Goal: Task Accomplishment & Management: Manage account settings

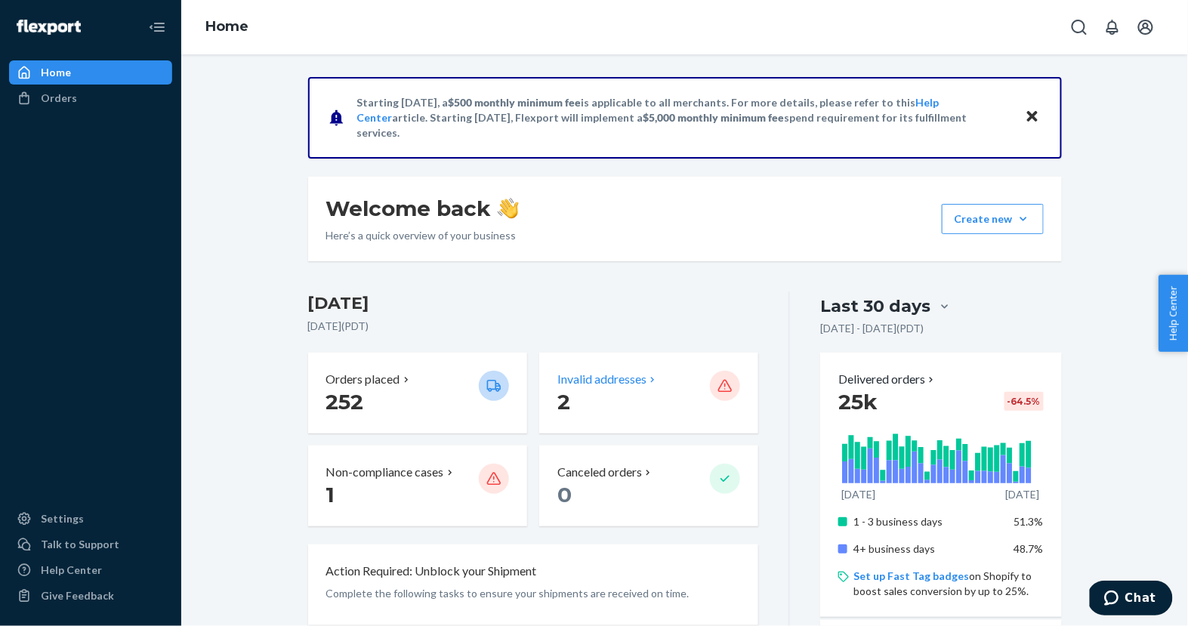
click at [574, 421] on div "Invalid addresses 2" at bounding box center [648, 393] width 219 height 81
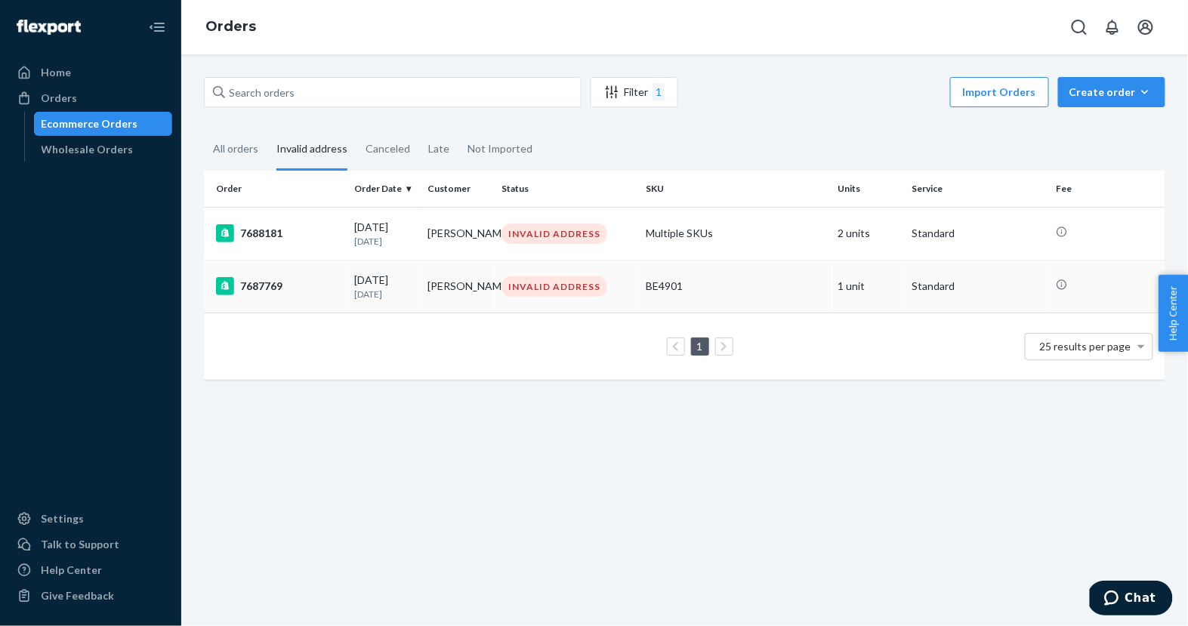
click at [406, 288] on div "[DATE] [DATE]" at bounding box center [385, 287] width 62 height 28
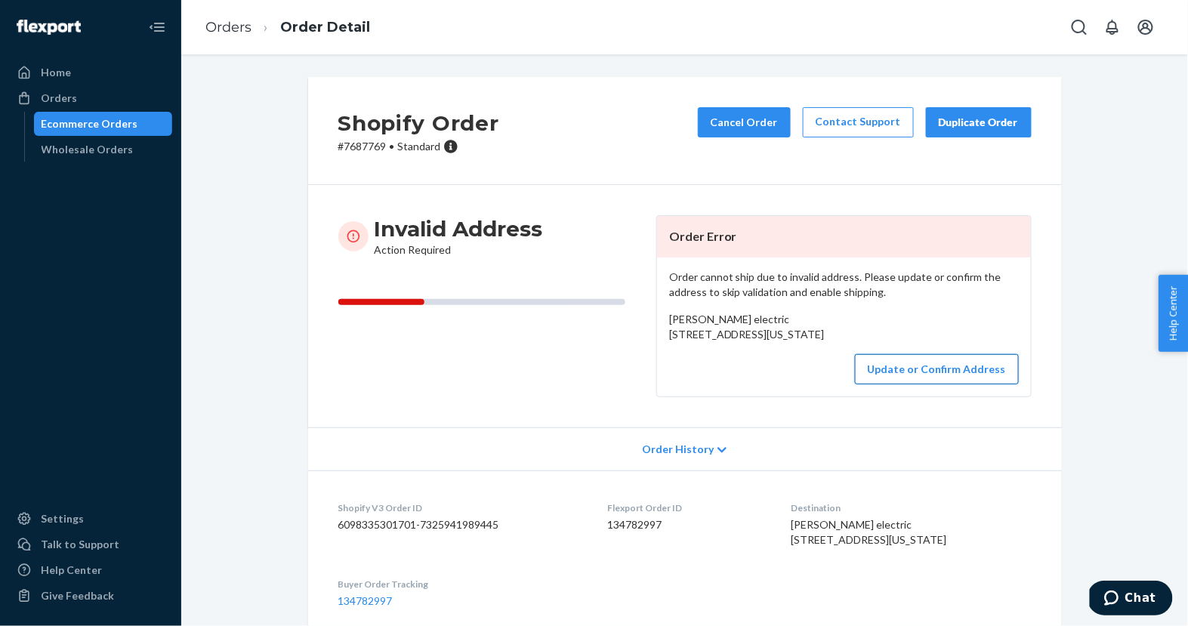
click at [875, 384] on button "Update or Confirm Address" at bounding box center [937, 369] width 164 height 30
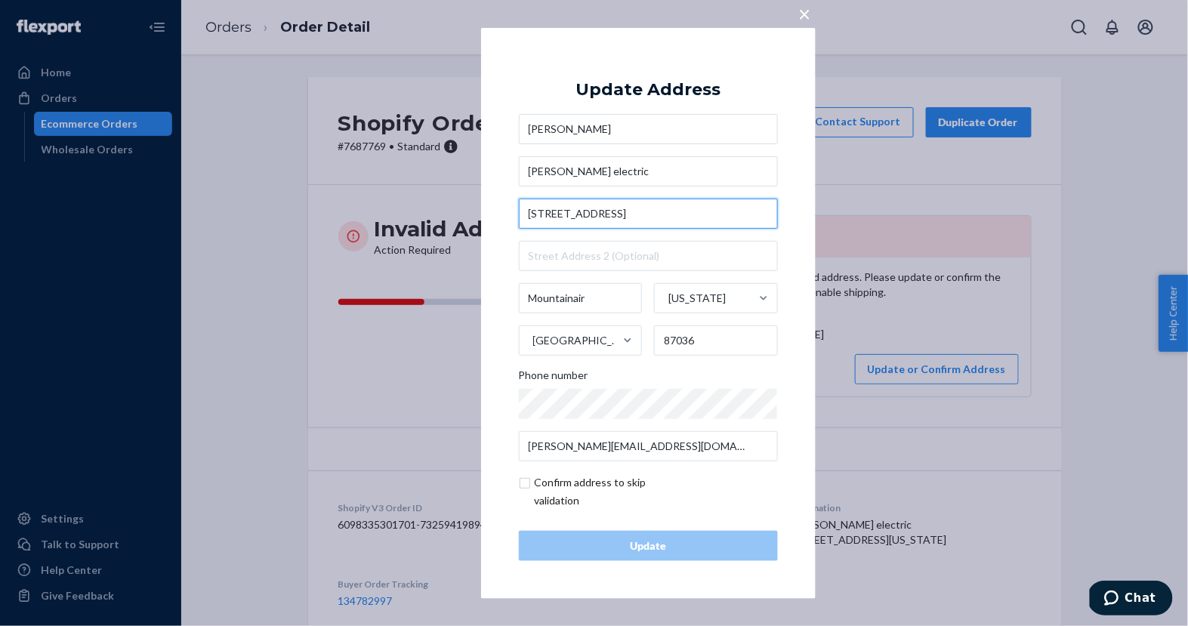
drag, startPoint x: 677, startPoint y: 217, endPoint x: 620, endPoint y: 211, distance: 57.0
click at [620, 211] on input "[STREET_ADDRESS]" at bounding box center [648, 214] width 259 height 30
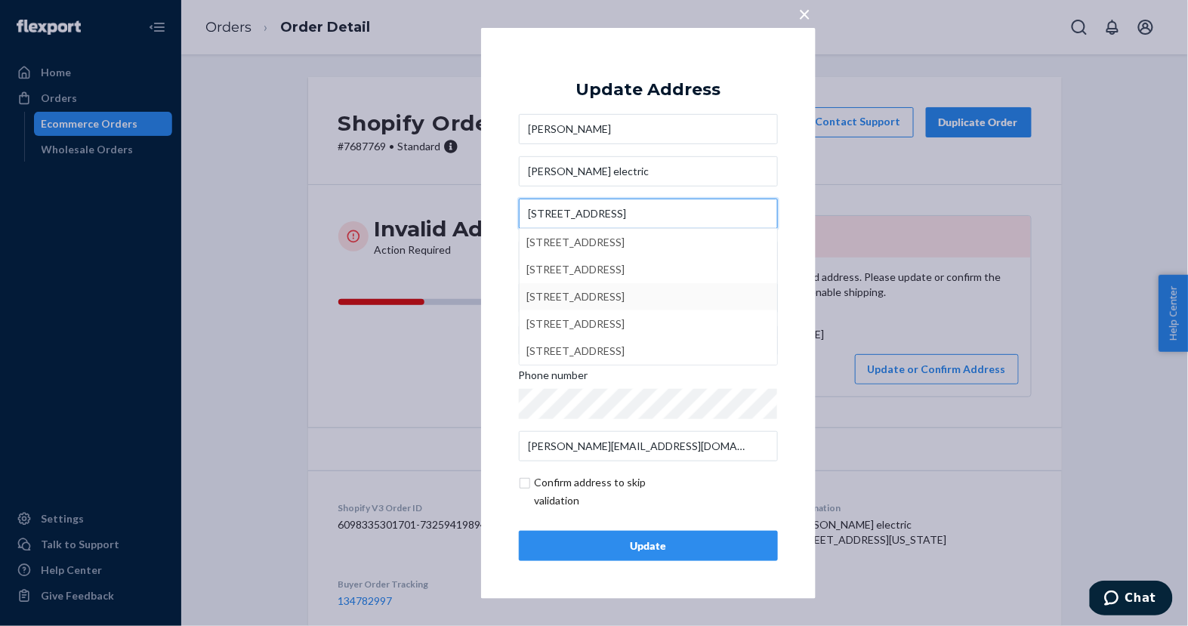
type input "[STREET_ADDRESS]"
click at [498, 288] on div "× Update Address [PERSON_NAME] [GEOGRAPHIC_DATA][STREET_ADDRESS] [STREET_ADDRES…" at bounding box center [648, 312] width 335 height 571
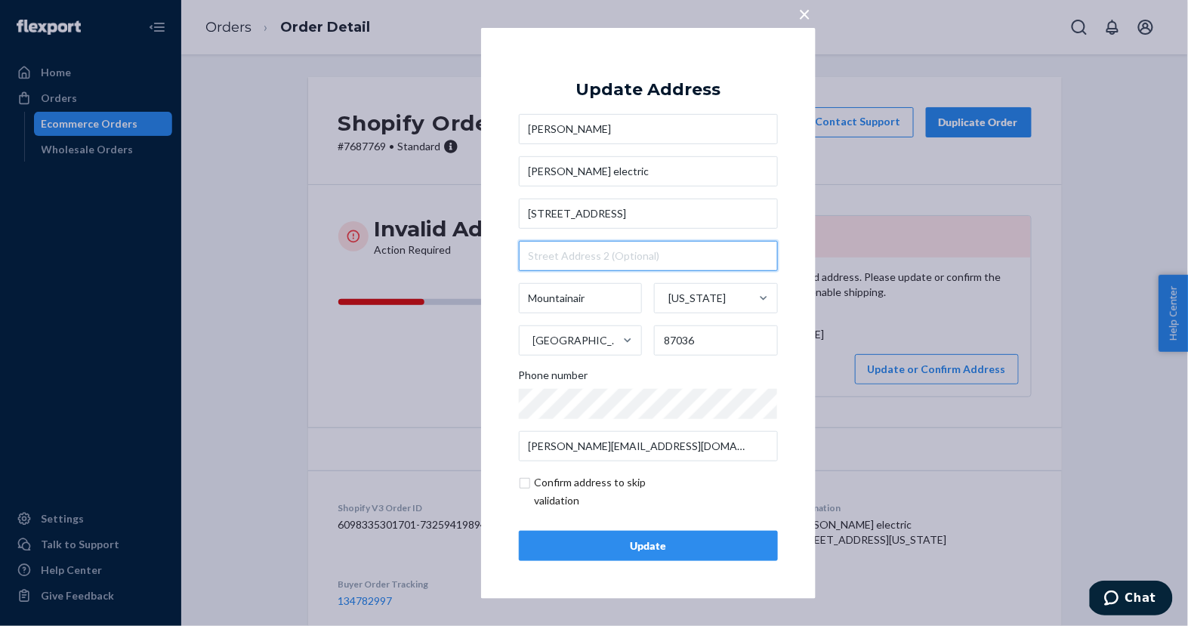
click at [569, 266] on input "text" at bounding box center [648, 256] width 259 height 30
paste input "#491"
type input "#491"
click at [673, 548] on div "Update" at bounding box center [648, 545] width 233 height 15
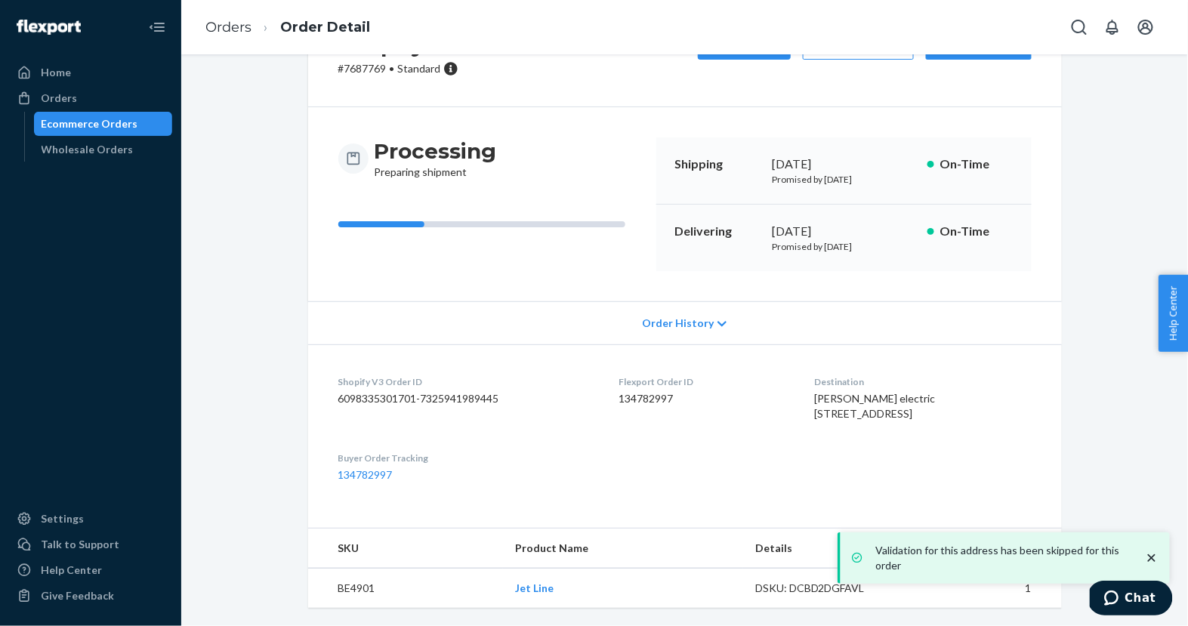
scroll to position [137, 0]
click at [156, 126] on div "Ecommerce Orders" at bounding box center [103, 123] width 136 height 21
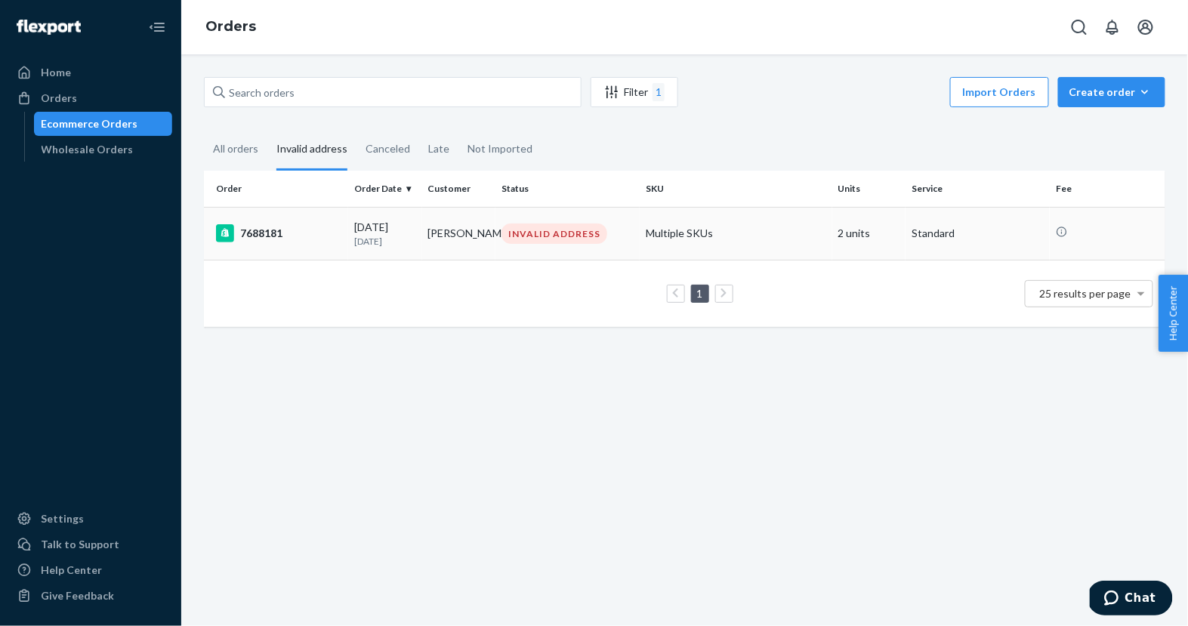
click at [419, 232] on td "[DATE] [DATE]" at bounding box center [385, 233] width 74 height 53
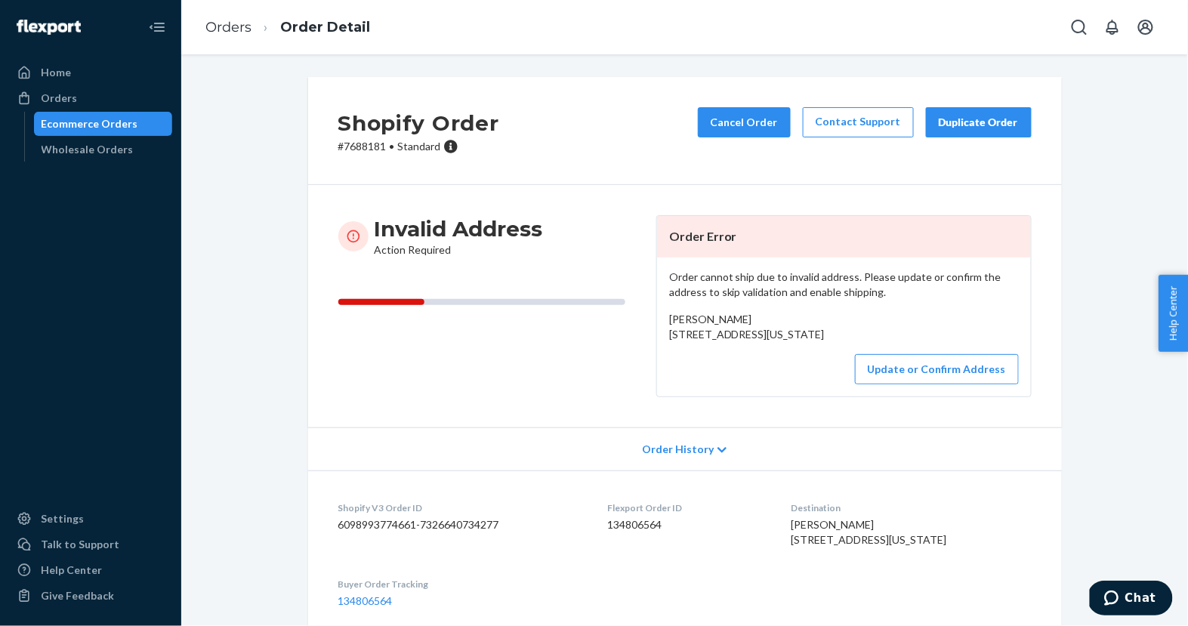
drag, startPoint x: 663, startPoint y: 332, endPoint x: 776, endPoint y: 346, distance: 114.2
click at [776, 346] on div "Order cannot ship due to invalid address. Please update or confirm the address …" at bounding box center [844, 327] width 374 height 139
copy span "[STREET_ADDRESS][US_STATE]"
click at [927, 384] on button "Update or Confirm Address" at bounding box center [937, 369] width 164 height 30
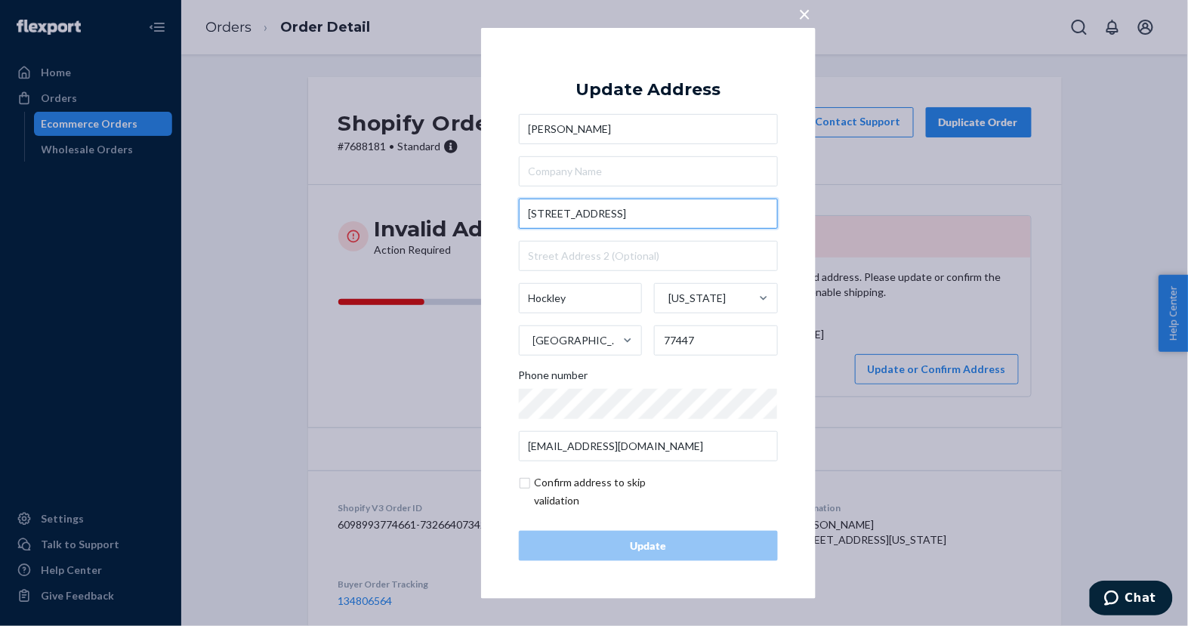
click at [699, 221] on input "[STREET_ADDRESS]" at bounding box center [648, 214] width 259 height 30
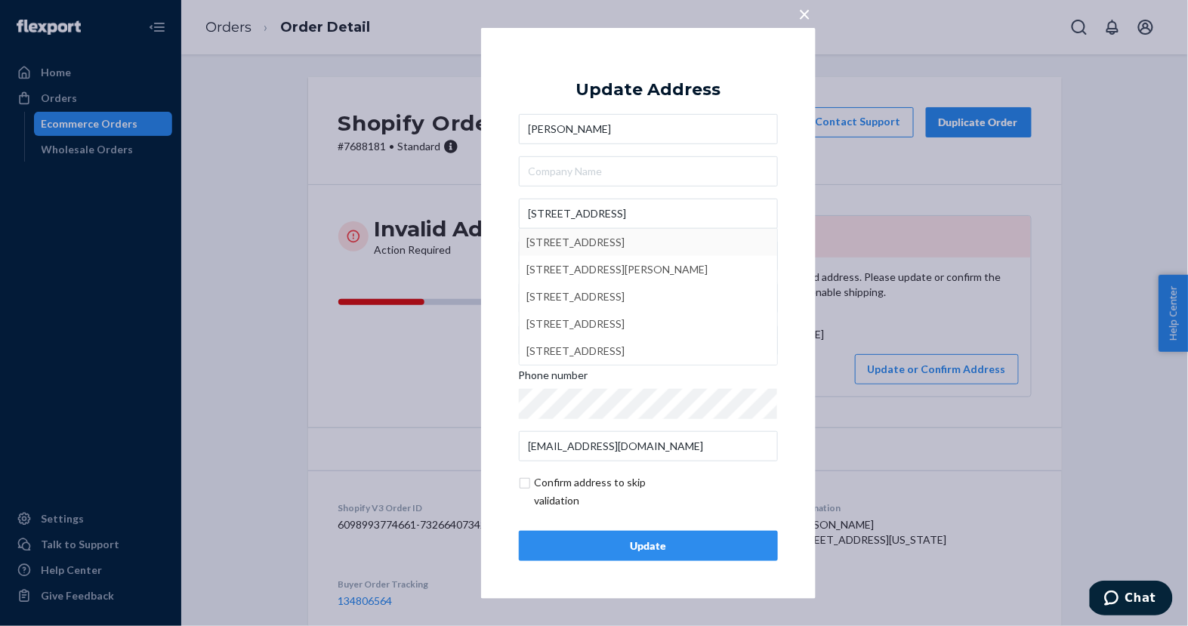
type input "Hay Bale Wy"
type input "[US_STATE]"
type input "27524"
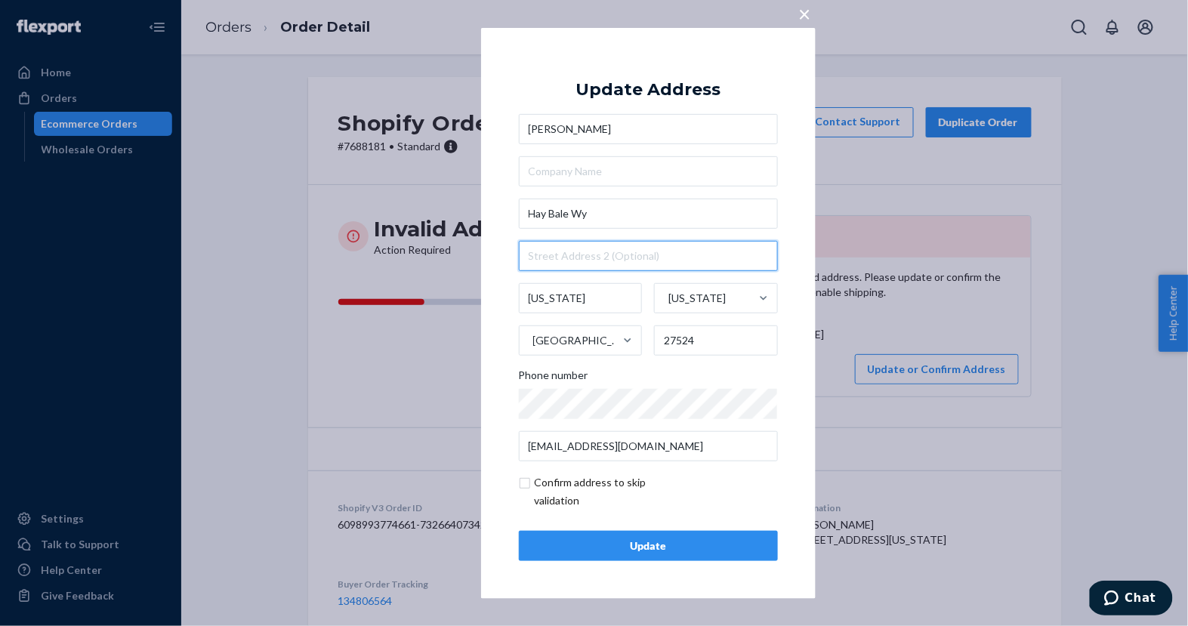
click at [594, 257] on input "text" at bounding box center [648, 256] width 259 height 30
click at [628, 210] on input "Hay Bale Wy" at bounding box center [648, 214] width 259 height 30
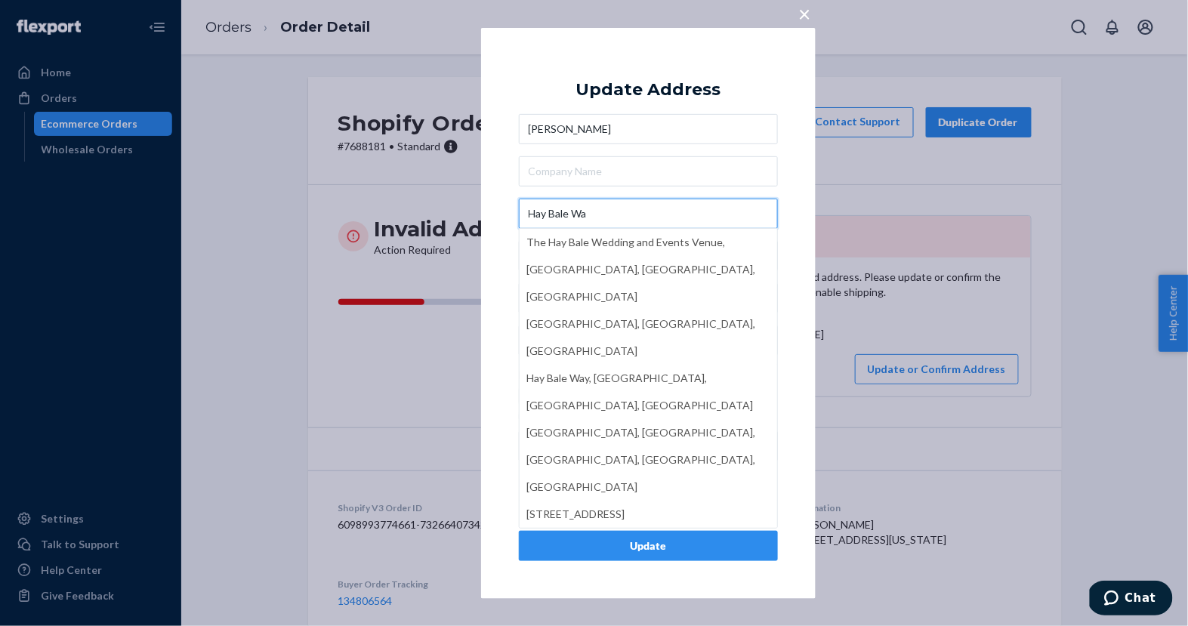
type input "Hay Bale Way"
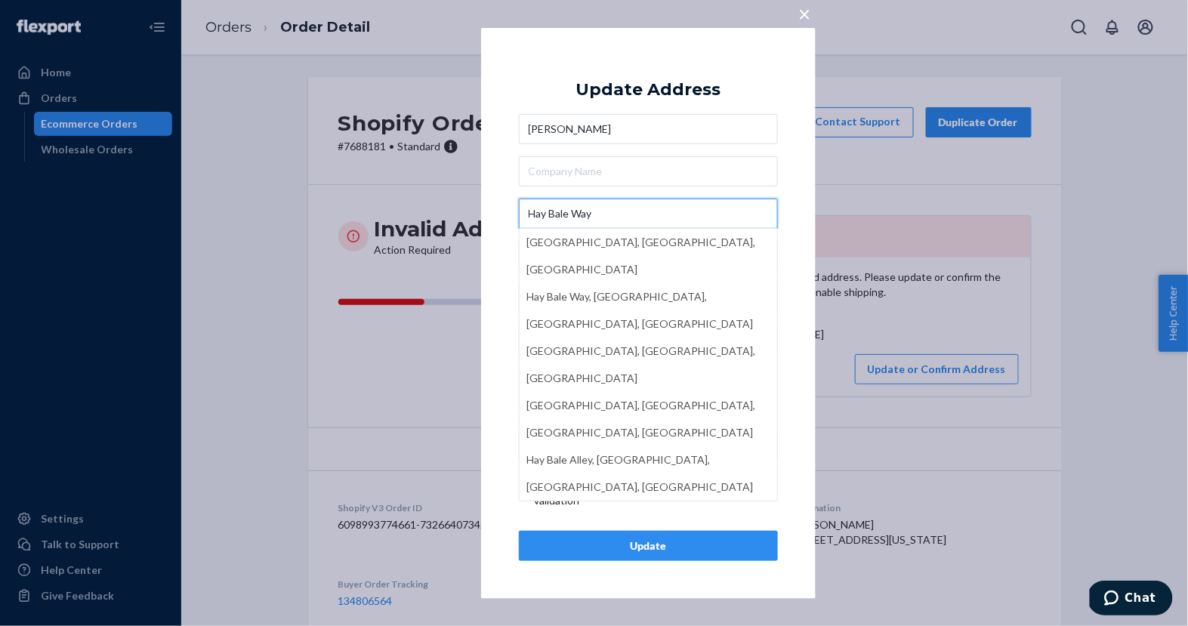
click at [722, 214] on input "Hay Bale Way" at bounding box center [648, 214] width 259 height 30
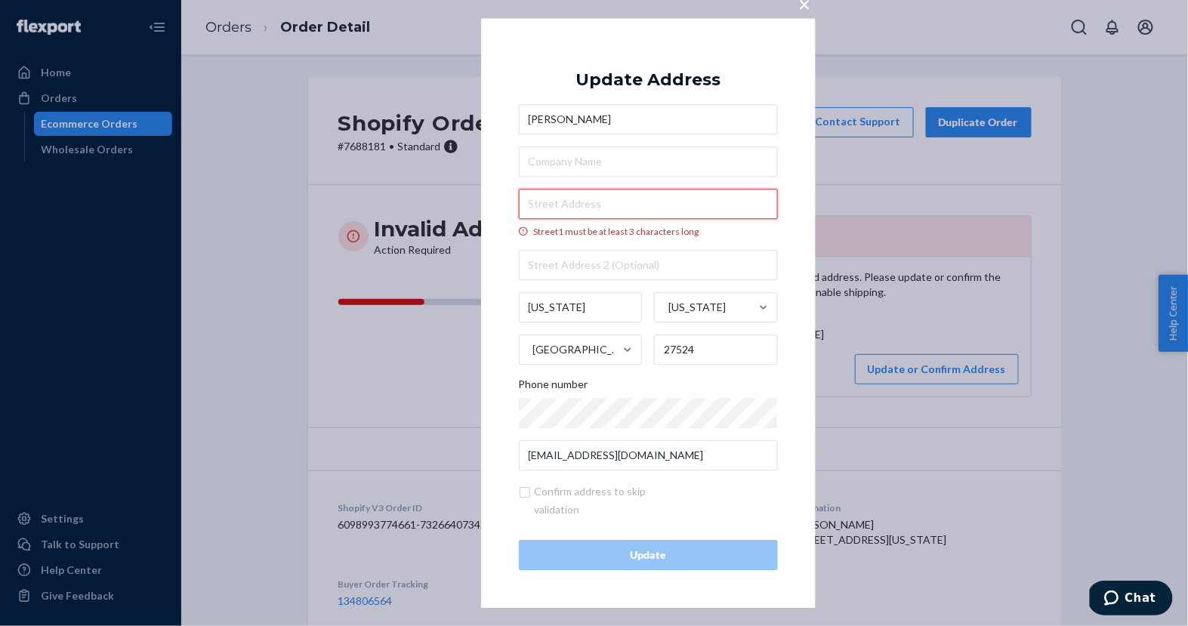
paste input "099"
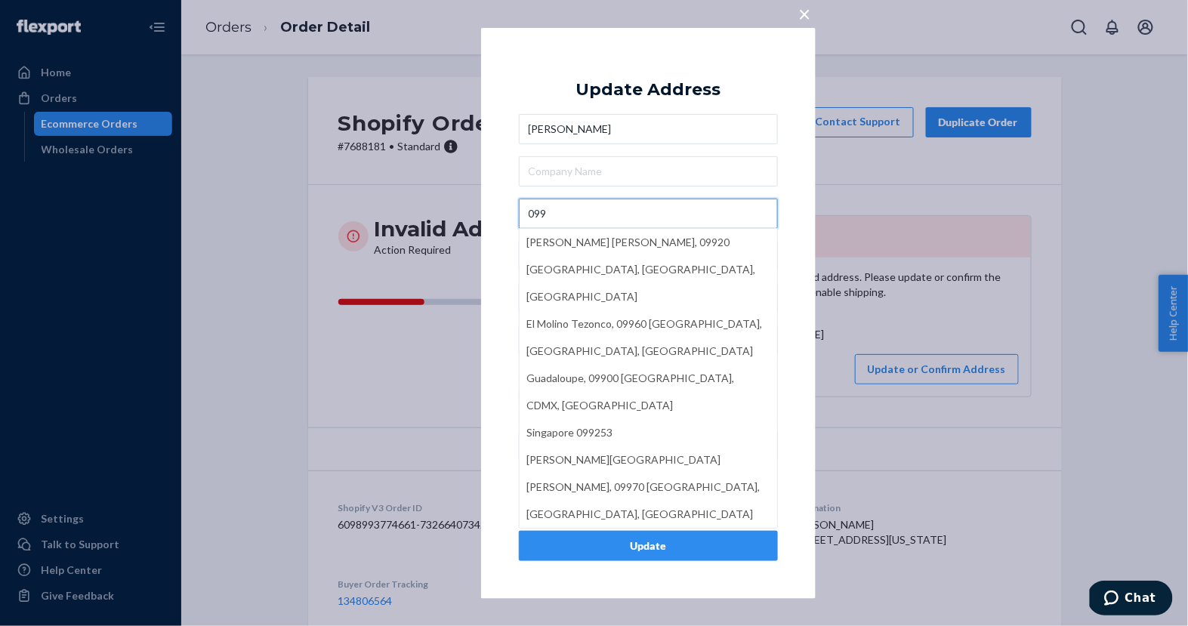
type input "099"
click at [811, 9] on button "×" at bounding box center [804, 10] width 21 height 26
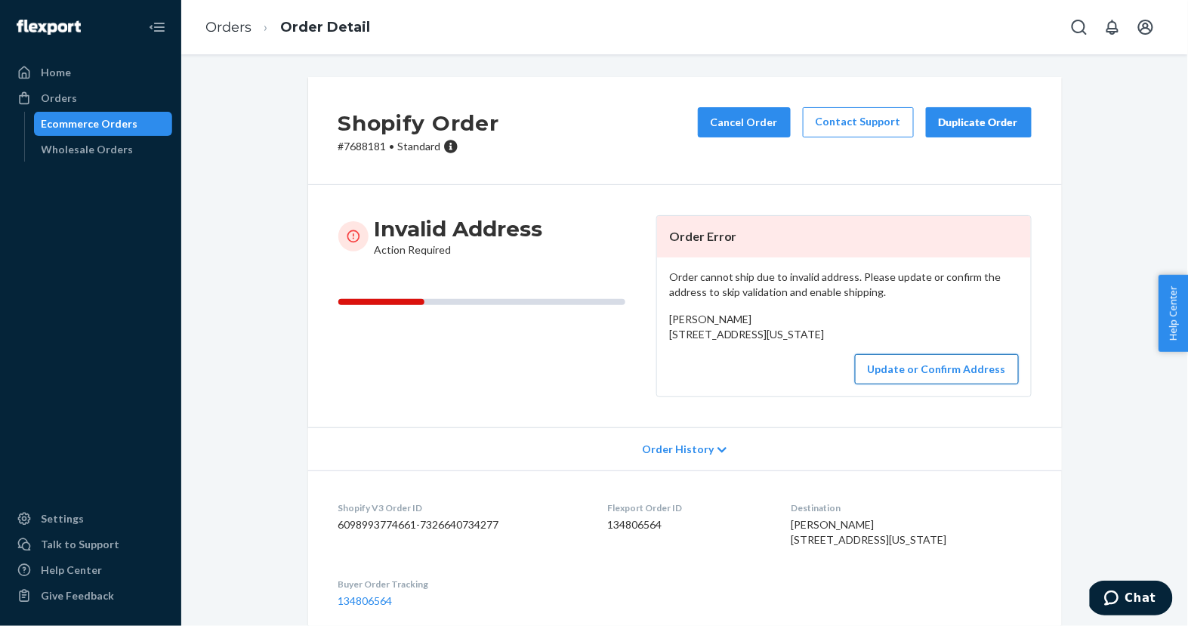
click at [902, 384] on button "Update or Confirm Address" at bounding box center [937, 369] width 164 height 30
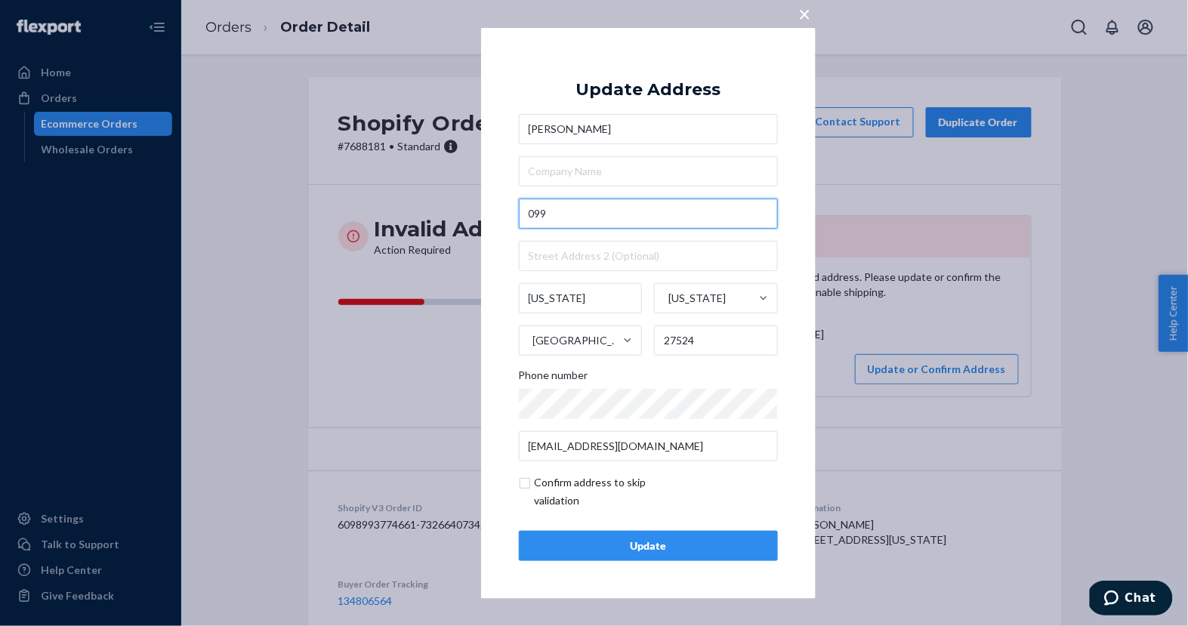
click at [687, 214] on input "099" at bounding box center [648, 214] width 259 height 30
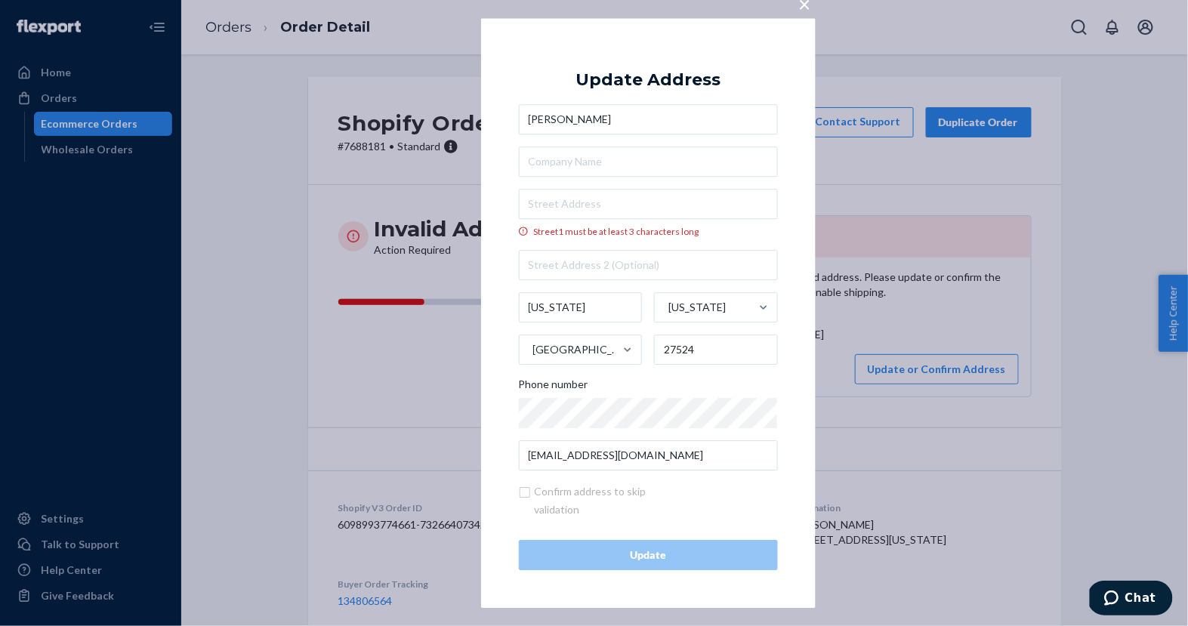
click at [801, 5] on span "×" at bounding box center [805, 4] width 12 height 26
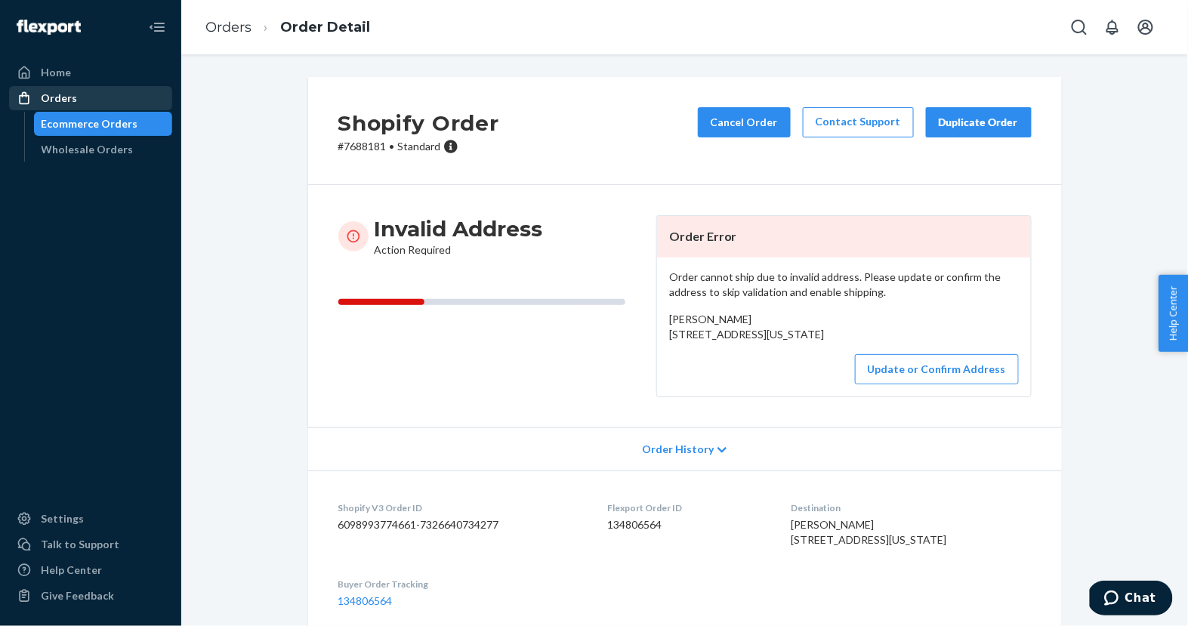
click at [144, 94] on div "Orders" at bounding box center [91, 98] width 160 height 21
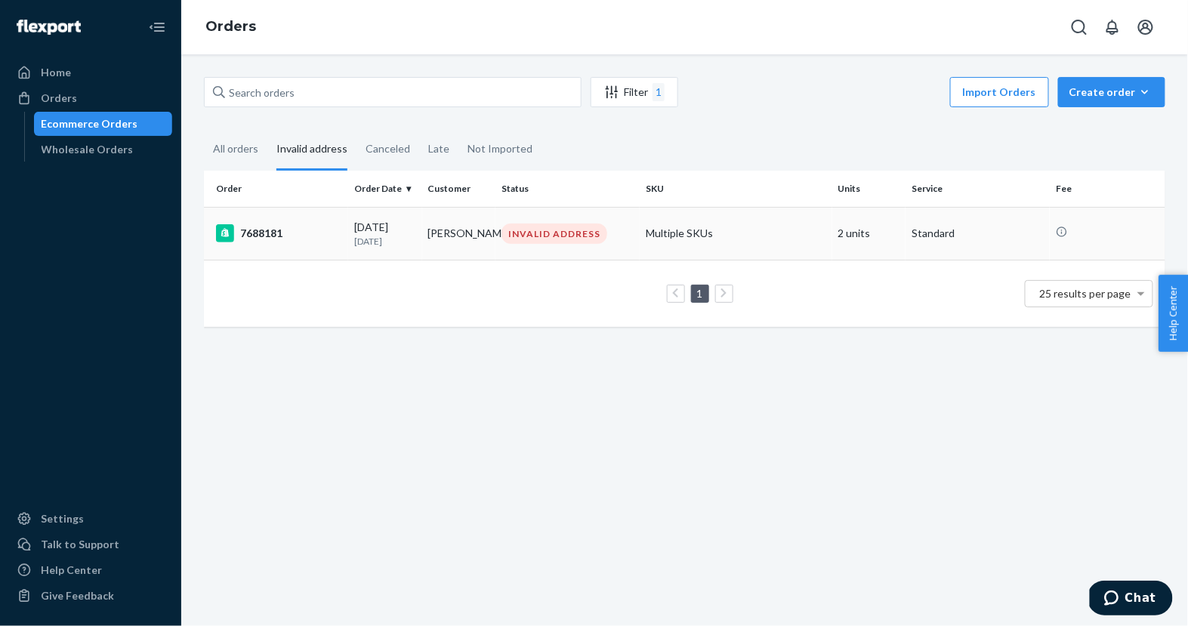
click at [304, 238] on div "7688181" at bounding box center [279, 233] width 126 height 18
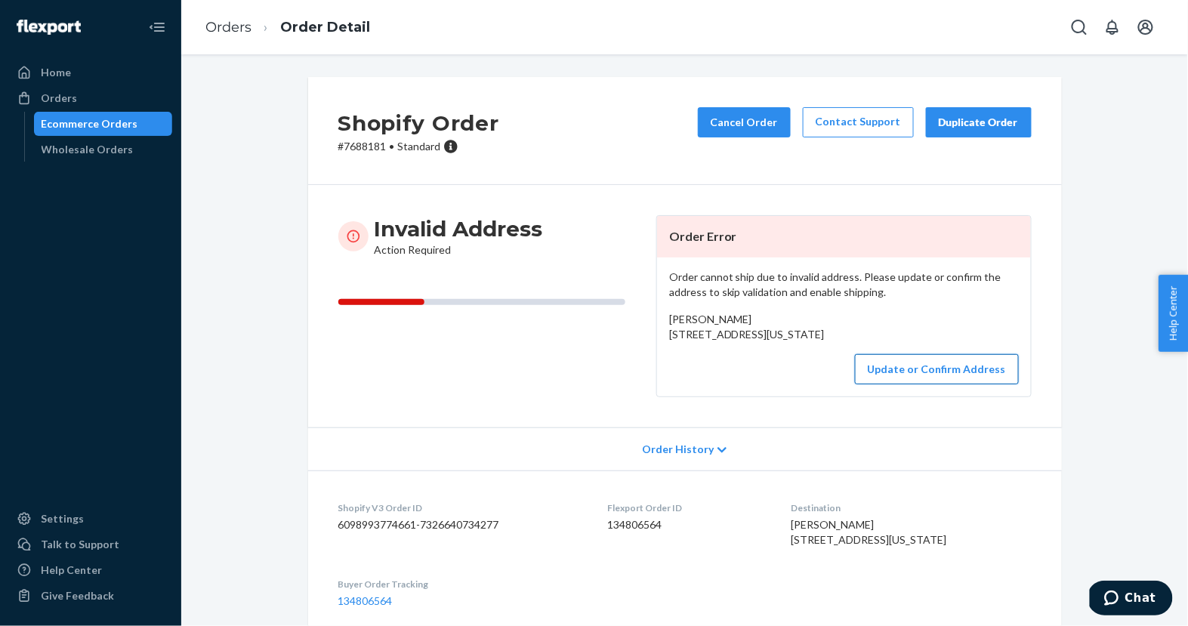
click at [894, 384] on button "Update or Confirm Address" at bounding box center [937, 369] width 164 height 30
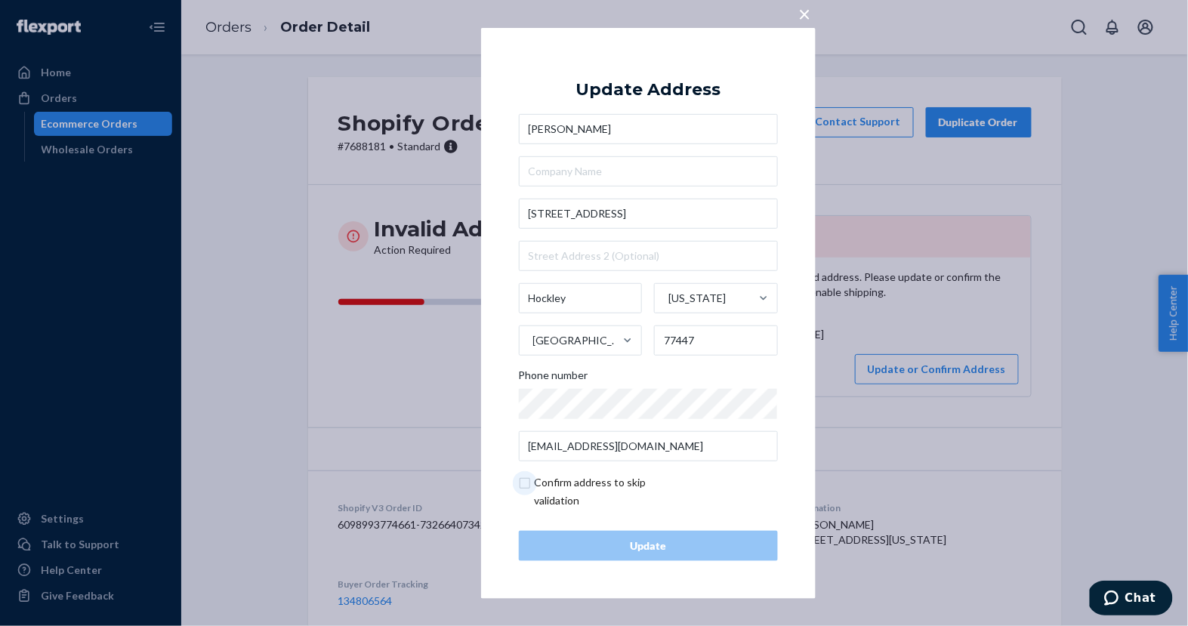
click at [625, 490] on input "checkbox" at bounding box center [606, 492] width 175 height 36
checkbox input "true"
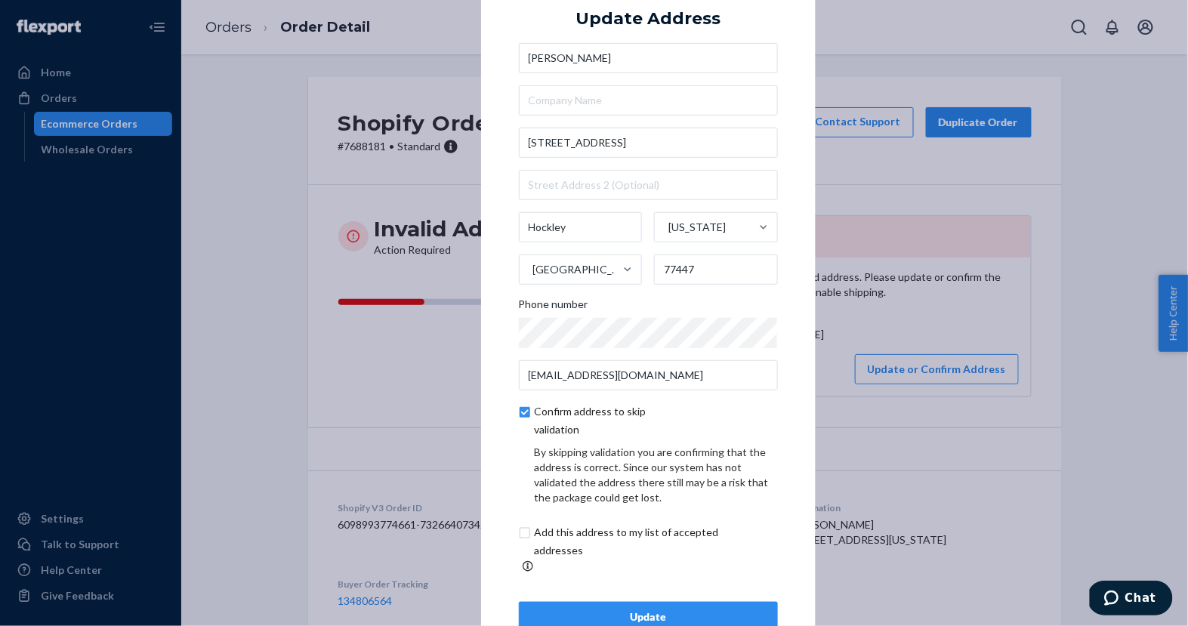
click at [619, 609] on div "Update" at bounding box center [648, 616] width 233 height 15
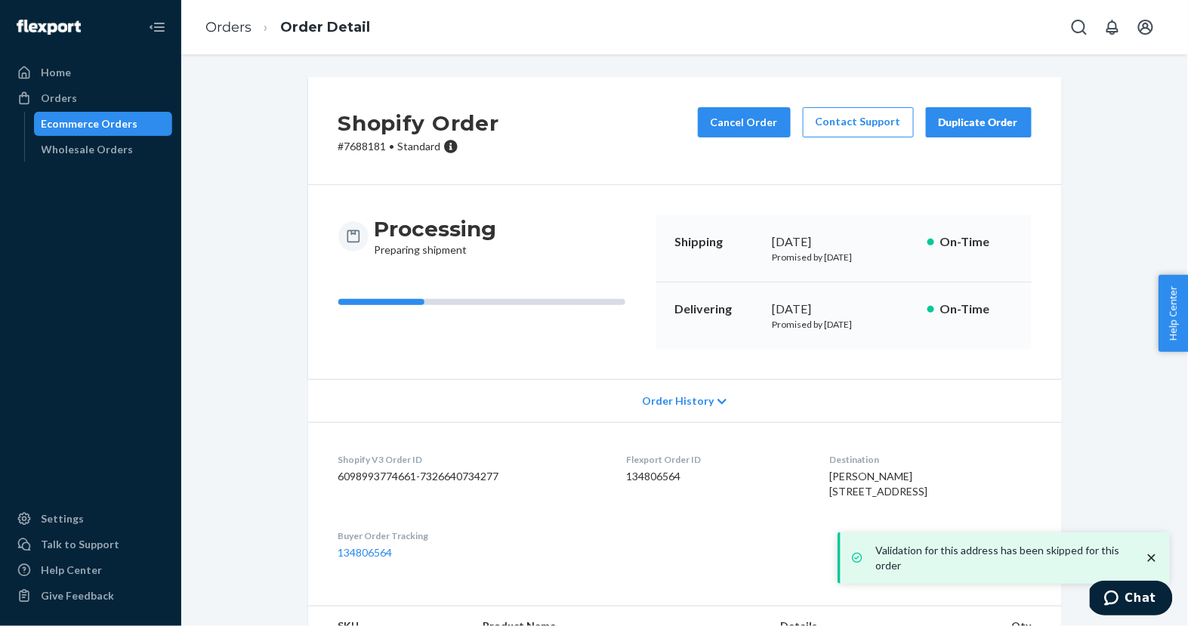
click at [134, 113] on div "Ecommerce Orders" at bounding box center [103, 123] width 136 height 21
